Goal: Find contact information: Find contact information

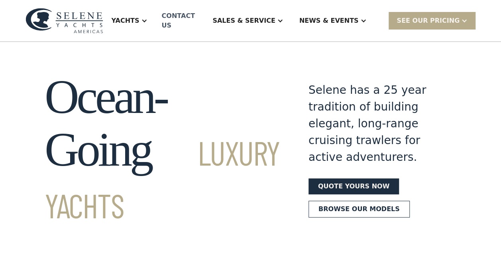
click at [198, 16] on div "Contact US" at bounding box center [179, 20] width 37 height 19
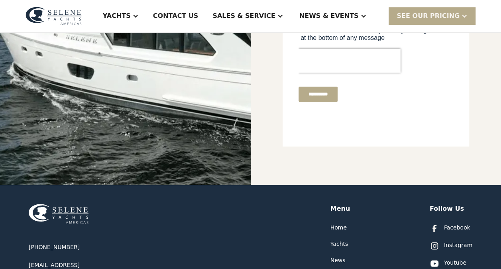
scroll to position [359, 0]
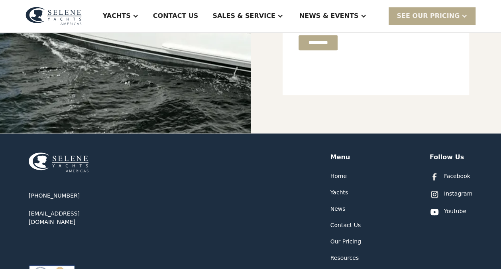
click at [350, 224] on div "Contact Us" at bounding box center [345, 225] width 30 height 8
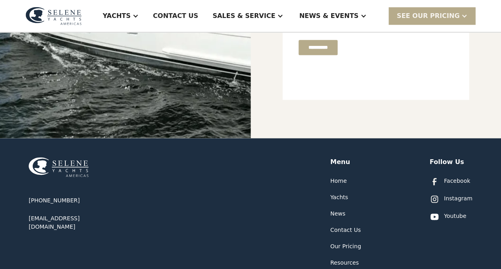
scroll to position [399, 0]
